Goal: Information Seeking & Learning: Find specific page/section

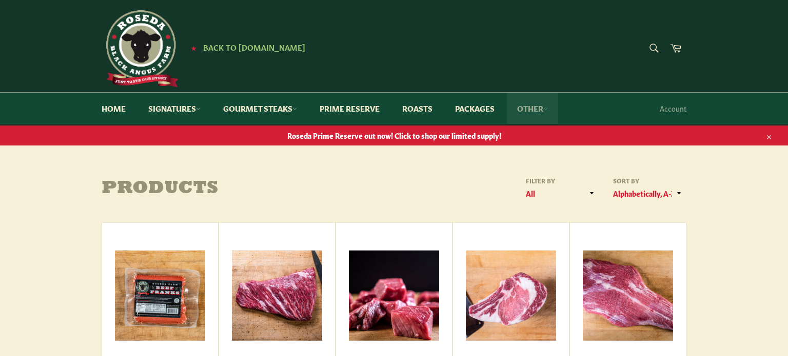
click at [542, 109] on link "Other" at bounding box center [532, 108] width 51 height 31
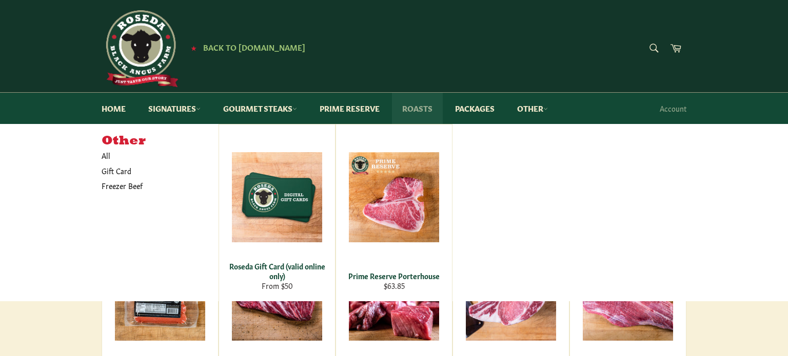
click at [426, 113] on link "Roasts" at bounding box center [417, 108] width 51 height 31
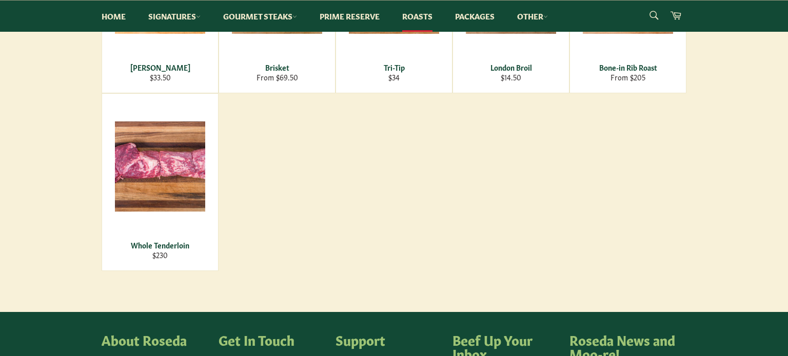
scroll to position [306, 0]
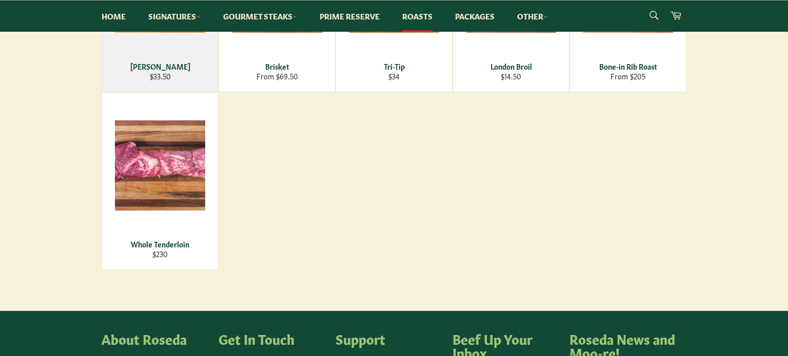
click at [159, 78] on div "View" at bounding box center [160, 3] width 116 height 177
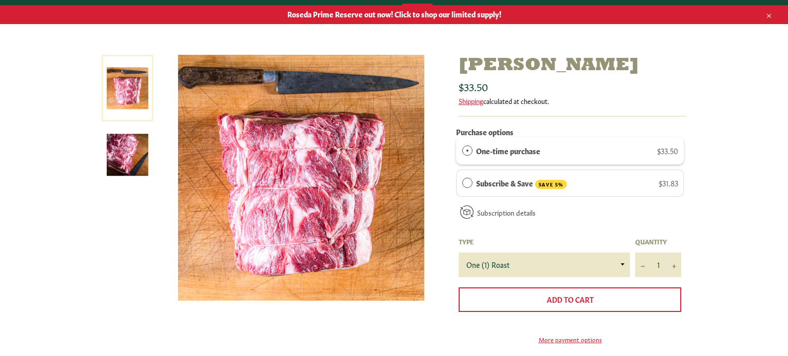
scroll to position [122, 0]
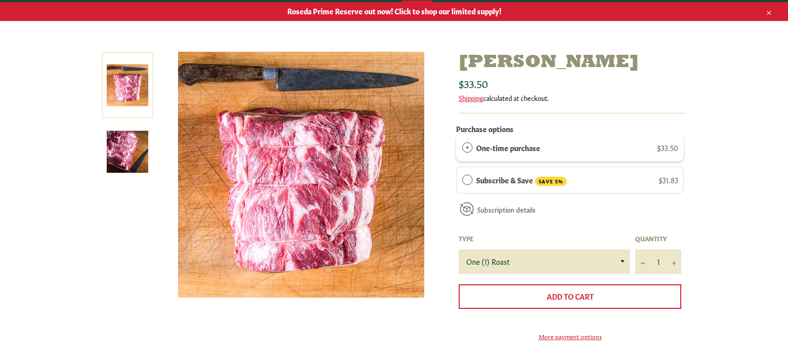
click at [130, 158] on img at bounding box center [128, 152] width 42 height 42
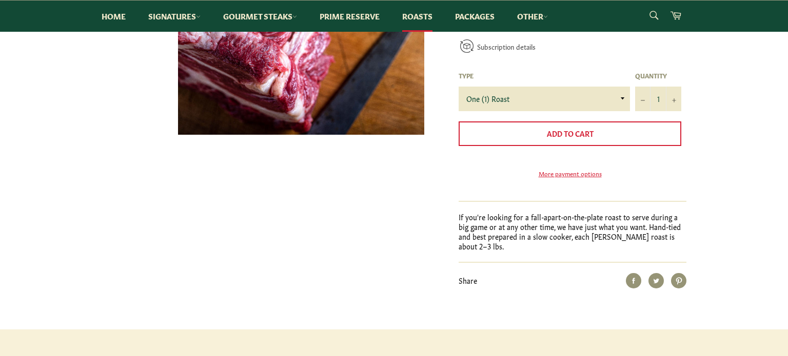
scroll to position [0, 0]
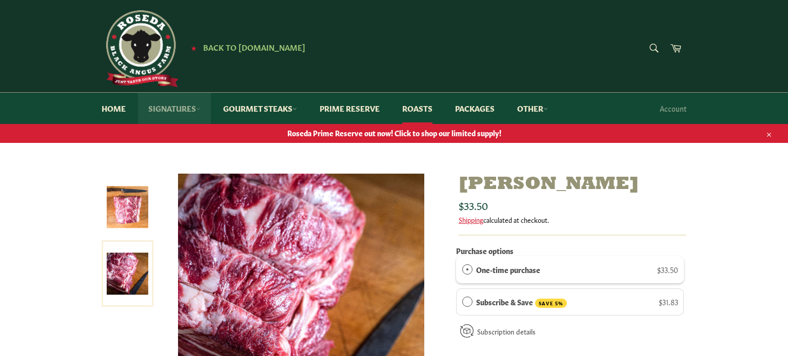
click at [159, 109] on link "Signatures" at bounding box center [174, 108] width 73 height 31
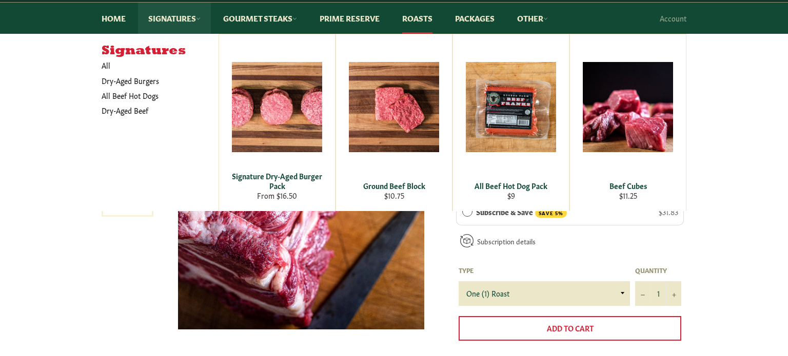
scroll to position [92, 0]
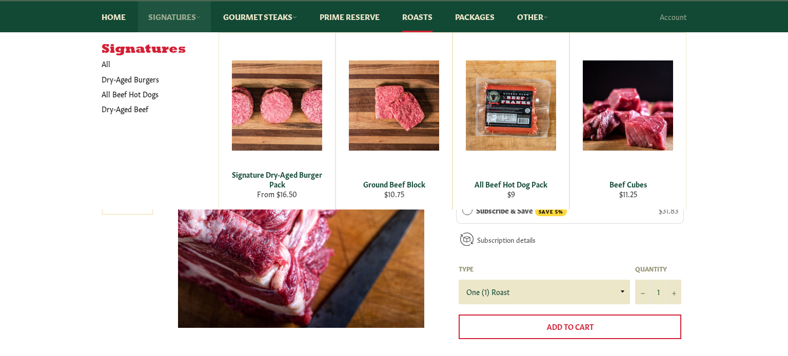
click at [201, 19] on icon at bounding box center [198, 17] width 5 height 5
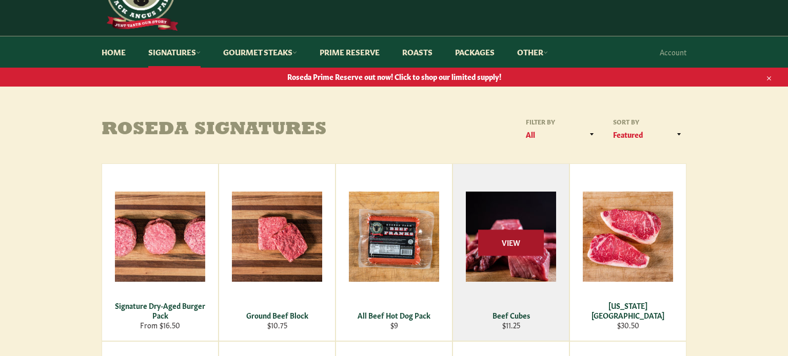
scroll to position [42, 0]
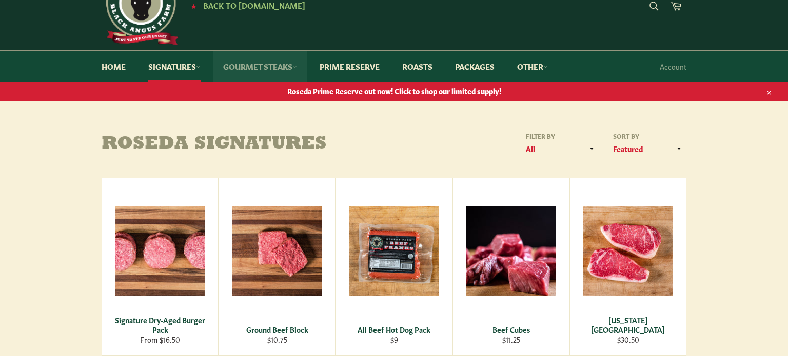
click at [270, 67] on link "Gourmet Steaks" at bounding box center [260, 66] width 94 height 31
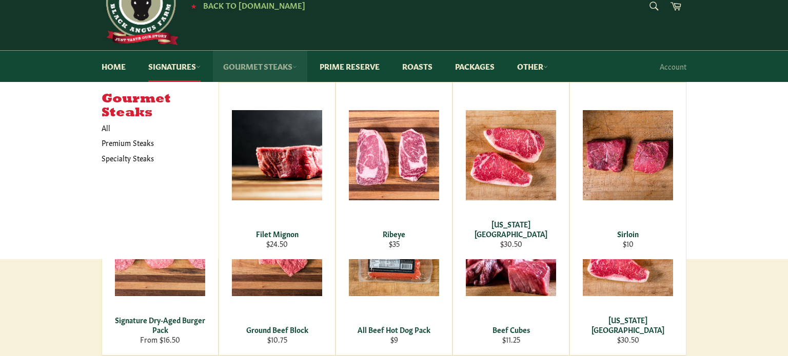
click at [270, 67] on link "Gourmet Steaks" at bounding box center [260, 66] width 94 height 31
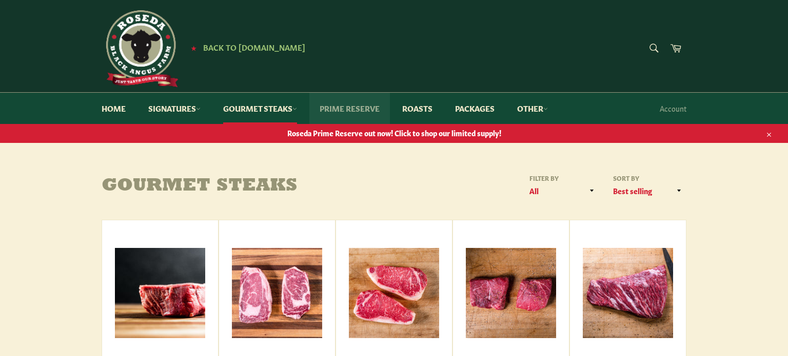
click at [384, 110] on link "Prime Reserve" at bounding box center [349, 108] width 81 height 31
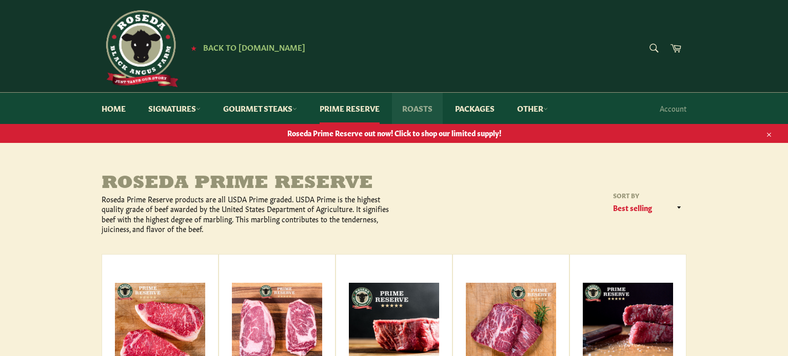
click at [416, 109] on link "Roasts" at bounding box center [417, 108] width 51 height 31
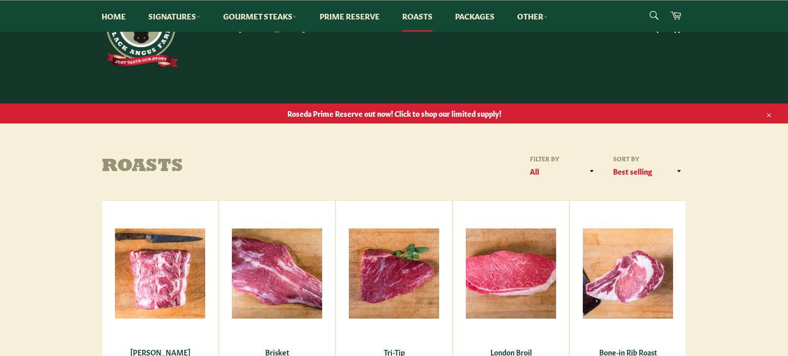
scroll to position [5, 0]
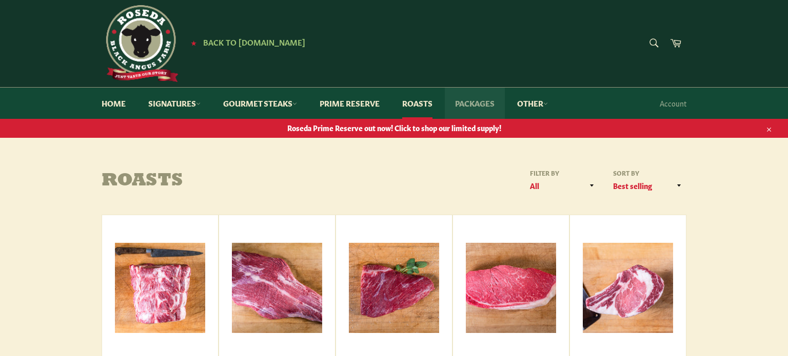
click at [466, 102] on link "Packages" at bounding box center [475, 103] width 60 height 31
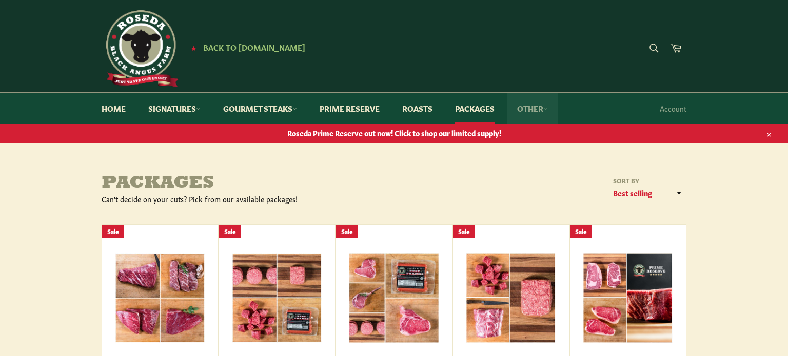
click at [540, 110] on link "Other" at bounding box center [532, 108] width 51 height 31
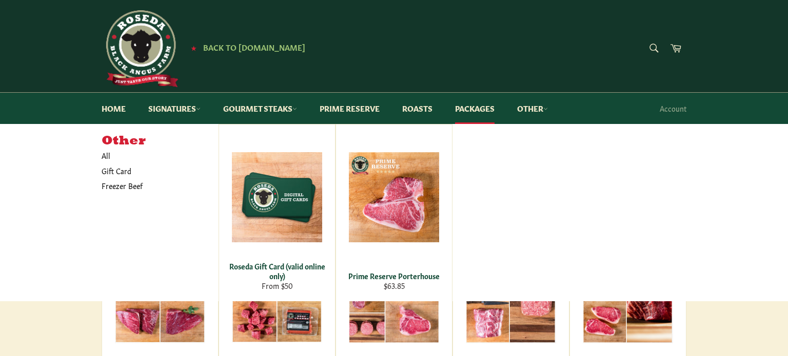
click at [544, 195] on div "Other All Gift Card Freezer Beef Roseda Gift Card (valid online only) From $50 …" at bounding box center [394, 212] width 585 height 177
click at [655, 48] on form "Search Search" at bounding box center [653, 48] width 23 height 23
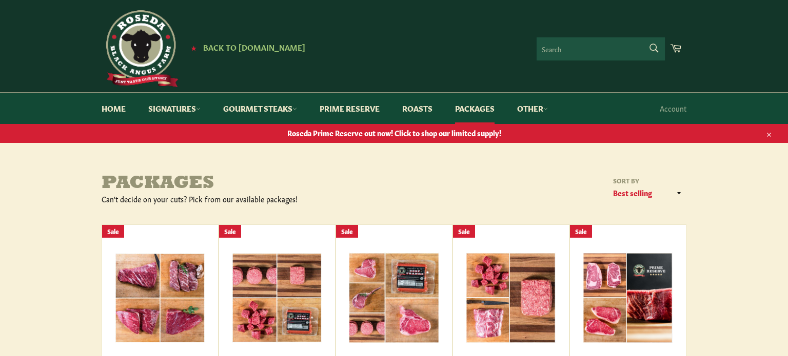
click at [594, 50] on input "Search" at bounding box center [600, 48] width 128 height 23
type input "bone"
click at [642, 37] on button "Search" at bounding box center [653, 48] width 23 height 22
